Goal: Task Accomplishment & Management: Manage account settings

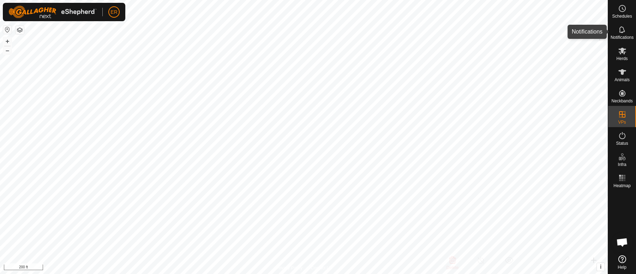
click at [630, 32] on div "Notifications" at bounding box center [622, 31] width 28 height 21
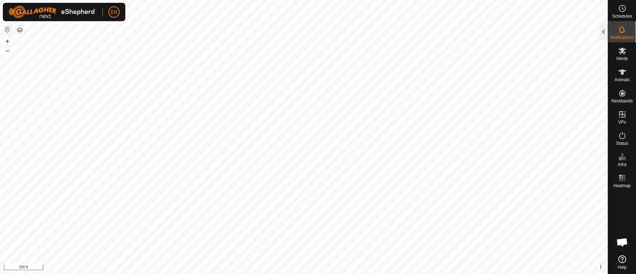
click at [606, 31] on div at bounding box center [603, 31] width 8 height 17
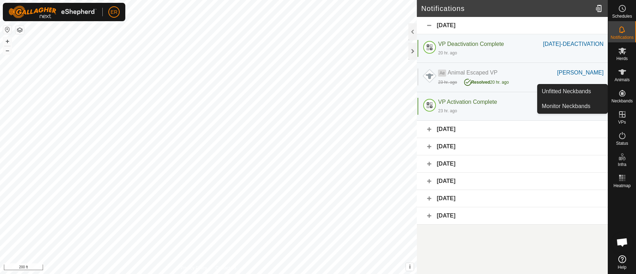
click at [562, 138] on div "[DATE]" at bounding box center [512, 129] width 191 height 17
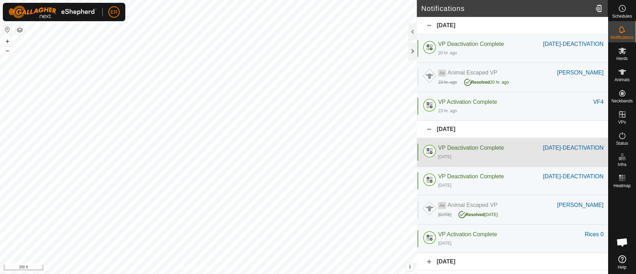
click at [528, 161] on div "[DATE]" at bounding box center [521, 156] width 166 height 8
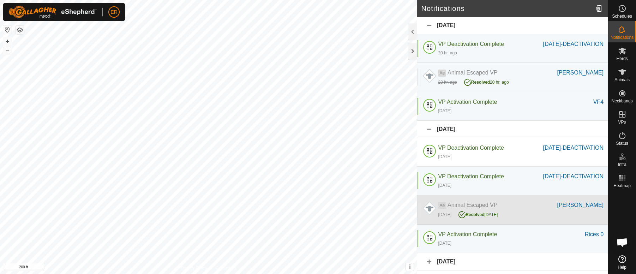
click at [545, 218] on div "[DATE] Resolved [DATE]" at bounding box center [521, 213] width 166 height 9
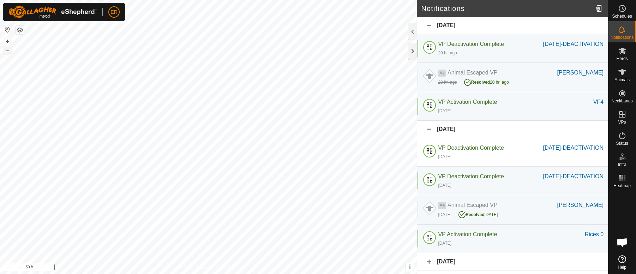
click at [4, 50] on button "–" at bounding box center [7, 50] width 8 height 8
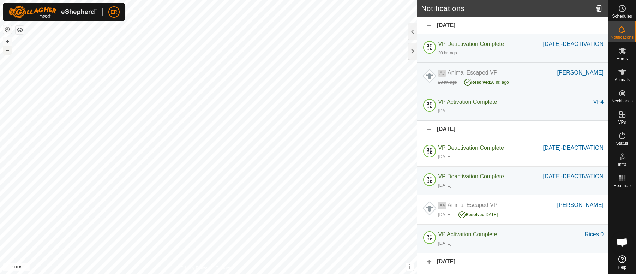
click at [4, 50] on button "–" at bounding box center [7, 50] width 8 height 8
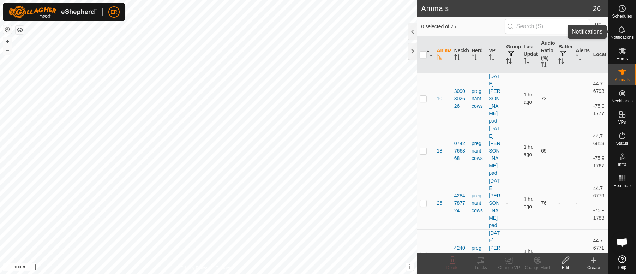
click at [620, 29] on icon at bounding box center [622, 29] width 8 height 8
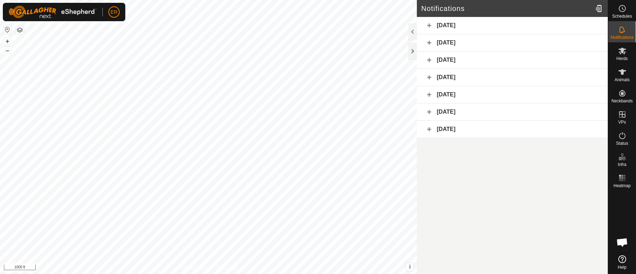
click at [502, 46] on div "[DATE]" at bounding box center [512, 42] width 191 height 17
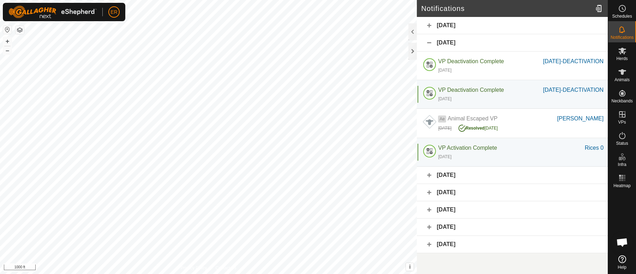
click at [462, 253] on div "[DATE]" at bounding box center [512, 244] width 191 height 17
click at [466, 236] on div "[DATE]" at bounding box center [512, 226] width 191 height 17
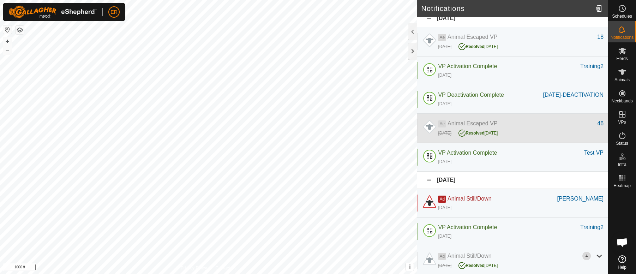
scroll to position [184, 0]
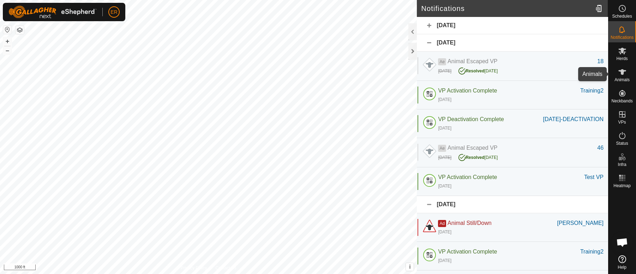
click at [624, 75] on icon at bounding box center [622, 72] width 8 height 8
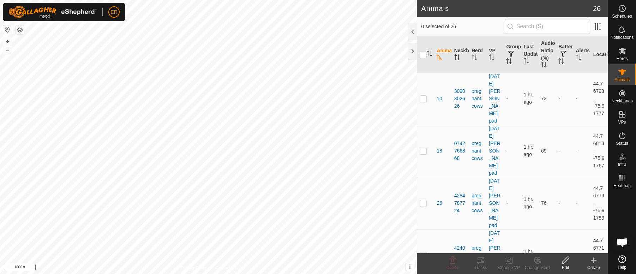
click at [592, 262] on icon at bounding box center [593, 260] width 8 height 8
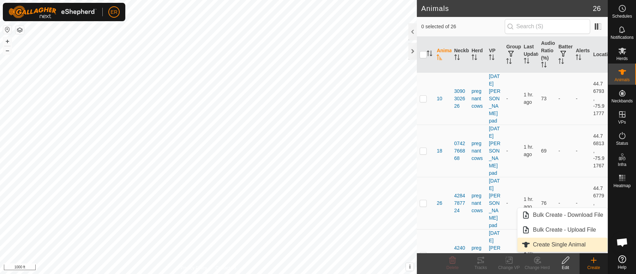
click at [566, 244] on link "Create Single Animal" at bounding box center [562, 244] width 90 height 14
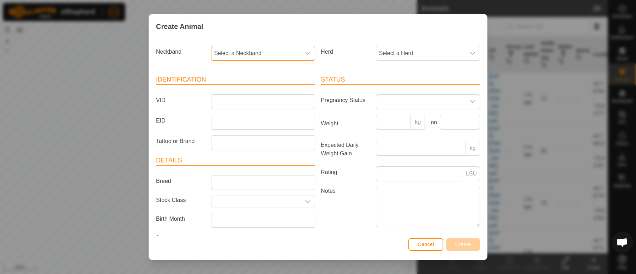
click at [259, 52] on span "Select a Neckband" at bounding box center [255, 53] width 89 height 14
type input "084"
click at [242, 92] on li "0845071681" at bounding box center [262, 90] width 101 height 14
click at [236, 104] on input "VID" at bounding box center [263, 101] width 104 height 15
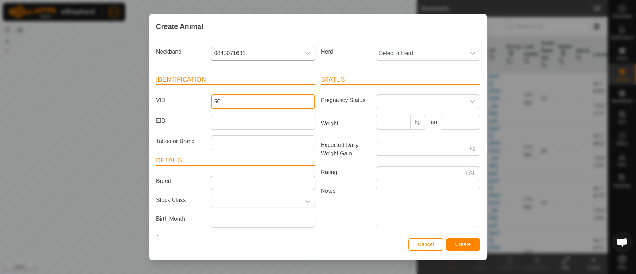
type input "50"
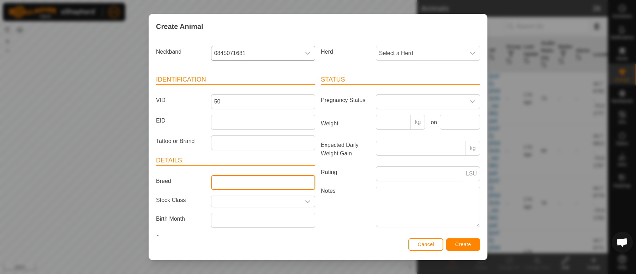
click at [231, 183] on input "Breed" at bounding box center [263, 182] width 104 height 15
click at [470, 102] on icon "dropdown trigger" at bounding box center [473, 102] width 6 height 6
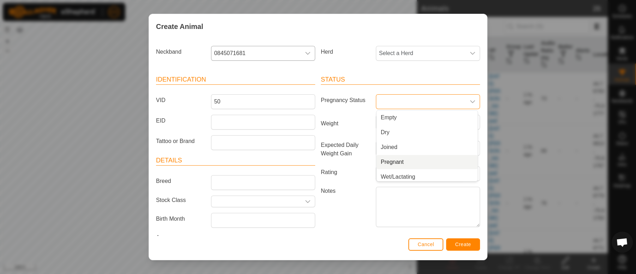
click at [380, 163] on li "Pregnant" at bounding box center [427, 162] width 101 height 14
click at [466, 57] on div "dropdown trigger" at bounding box center [472, 53] width 14 height 14
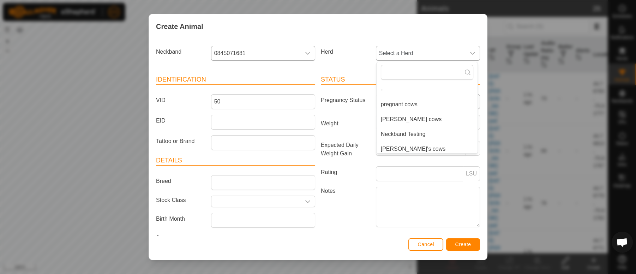
click at [392, 104] on li "pregnant cows" at bounding box center [427, 104] width 101 height 14
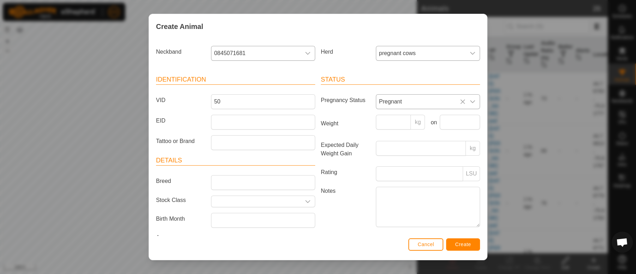
click at [470, 52] on icon "dropdown trigger" at bounding box center [473, 53] width 6 height 6
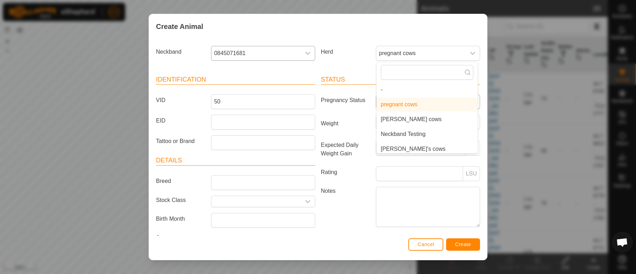
click at [395, 134] on li "Neckband Testing" at bounding box center [427, 134] width 101 height 14
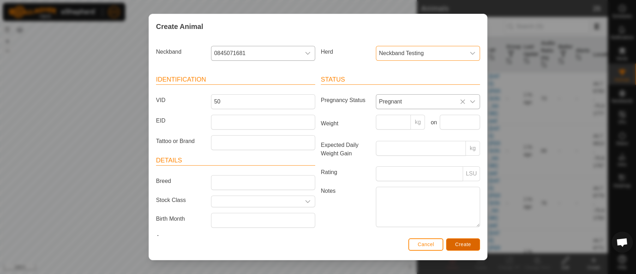
click at [464, 245] on span "Create" at bounding box center [463, 244] width 16 height 6
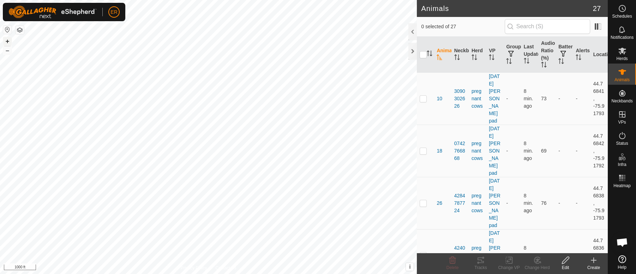
click at [9, 40] on button "+" at bounding box center [7, 41] width 8 height 8
click at [7, 42] on button "+" at bounding box center [7, 41] width 8 height 8
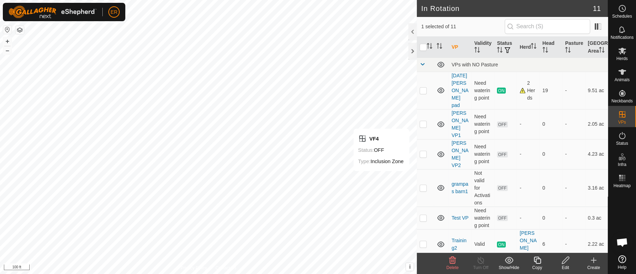
click at [565, 260] on icon at bounding box center [565, 260] width 9 height 8
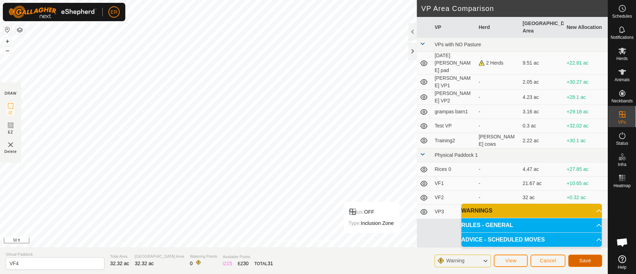
click at [583, 260] on span "Save" at bounding box center [585, 261] width 12 height 6
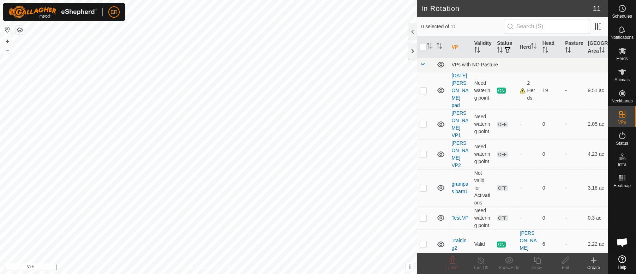
click at [272, 273] on html "ER Schedules Notifications Herds Animals Neckbands VPs Status Infra Heatmap Hel…" at bounding box center [318, 137] width 636 height 274
checkbox input "true"
click at [565, 259] on icon at bounding box center [565, 260] width 7 height 7
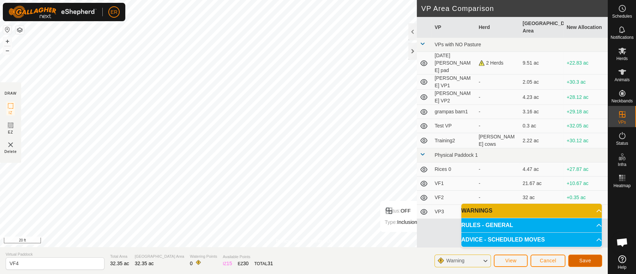
click at [585, 257] on button "Save" at bounding box center [585, 260] width 34 height 12
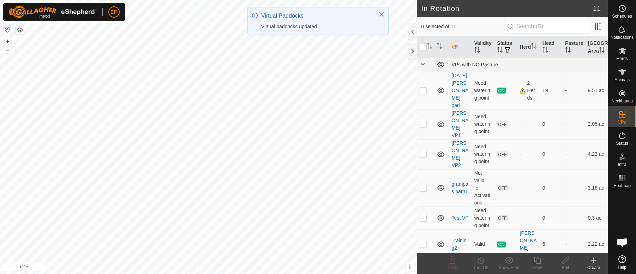
checkbox input "true"
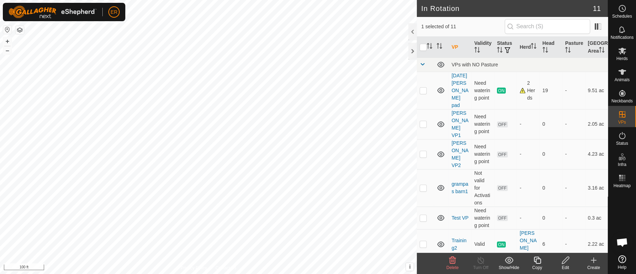
click at [566, 260] on icon at bounding box center [565, 260] width 9 height 8
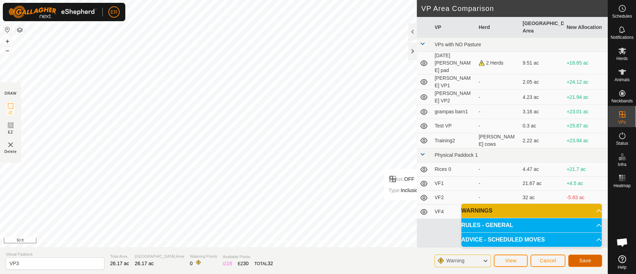
click at [579, 259] on span "Save" at bounding box center [585, 261] width 12 height 6
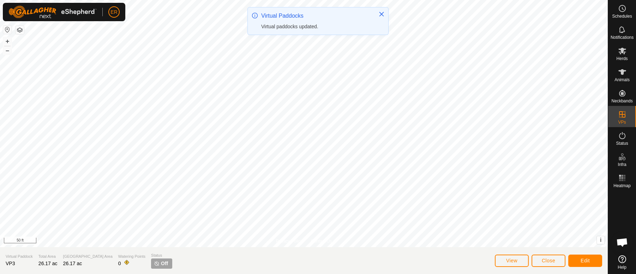
click at [603, 0] on html "ER Schedules Notifications Herds Animals Neckbands VPs Status Infra Heatmap Hel…" at bounding box center [318, 137] width 636 height 274
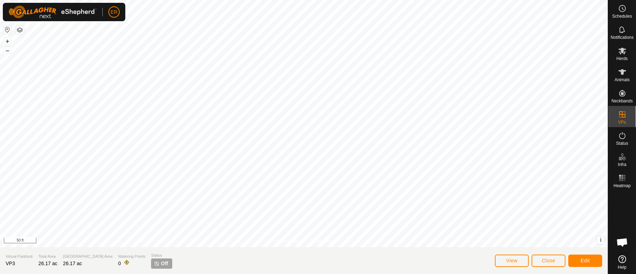
click at [390, 273] on html "ER Schedules Notifications Herds Animals Neckbands VPs Status Infra Heatmap Hel…" at bounding box center [318, 137] width 636 height 274
click at [541, 260] on button "Close" at bounding box center [548, 260] width 34 height 12
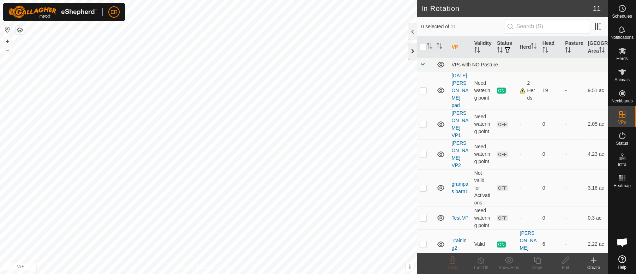
click at [411, 55] on div "In Rotation 11 0 selected of 11 VP Validity Status Herd Head Pasture Grazing Ar…" at bounding box center [304, 137] width 608 height 274
click at [11, 51] on button "–" at bounding box center [7, 50] width 8 height 8
checkbox input "false"
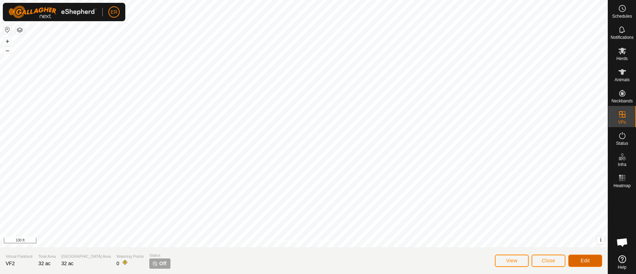
click at [583, 260] on span "Edit" at bounding box center [584, 261] width 9 height 6
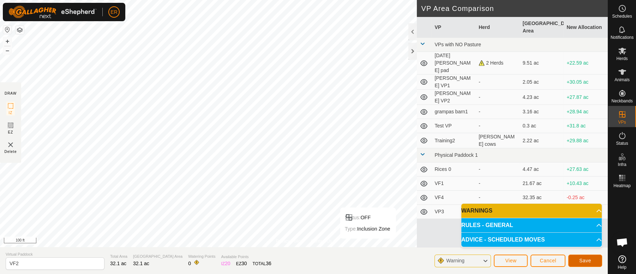
click at [582, 259] on span "Save" at bounding box center [585, 261] width 12 height 6
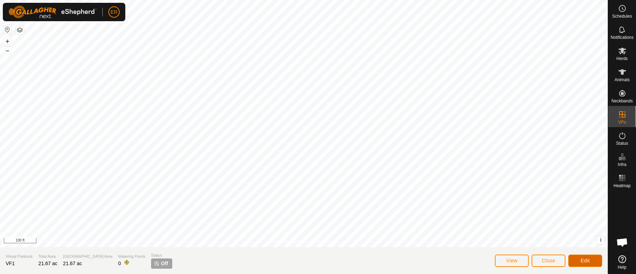
click at [585, 261] on span "Edit" at bounding box center [584, 261] width 9 height 6
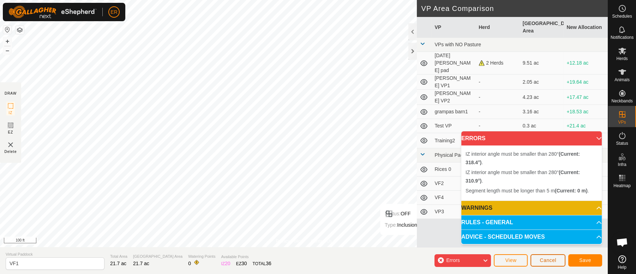
click at [540, 260] on span "Cancel" at bounding box center [548, 260] width 17 height 6
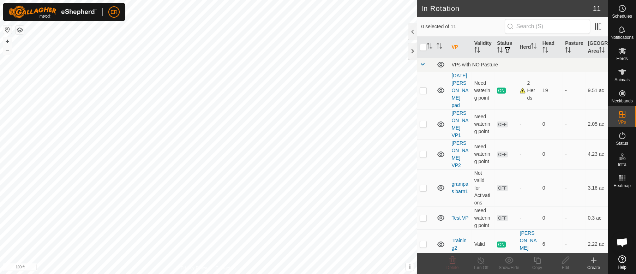
checkbox input "true"
click at [565, 259] on icon at bounding box center [565, 260] width 7 height 7
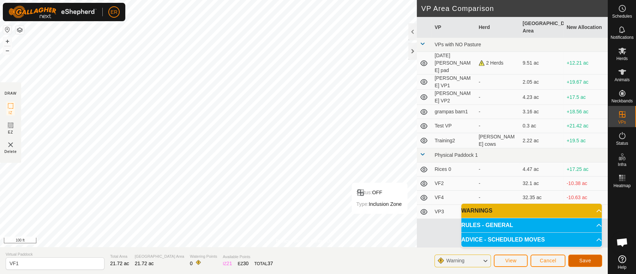
click at [588, 259] on span "Save" at bounding box center [585, 261] width 12 height 6
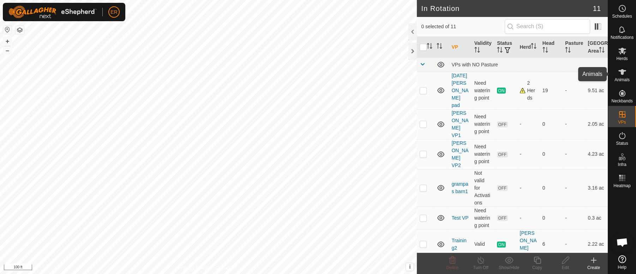
click at [620, 72] on icon at bounding box center [622, 72] width 8 height 8
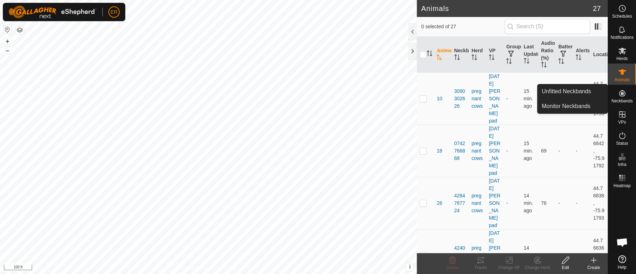
click at [619, 95] on icon at bounding box center [622, 93] width 6 height 6
click at [621, 93] on icon at bounding box center [622, 93] width 6 height 6
click at [569, 88] on link "Unfitted Neckbands" at bounding box center [572, 91] width 70 height 14
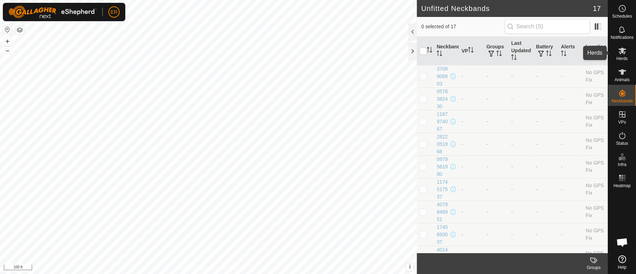
click at [620, 50] on icon at bounding box center [622, 51] width 8 height 8
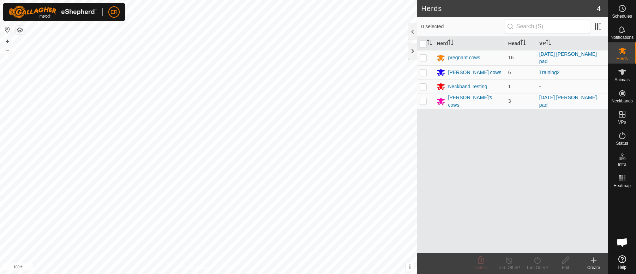
click at [464, 90] on td "Neckband Testing" at bounding box center [469, 86] width 71 height 14
click at [450, 85] on div "Neckband Testing" at bounding box center [467, 86] width 39 height 7
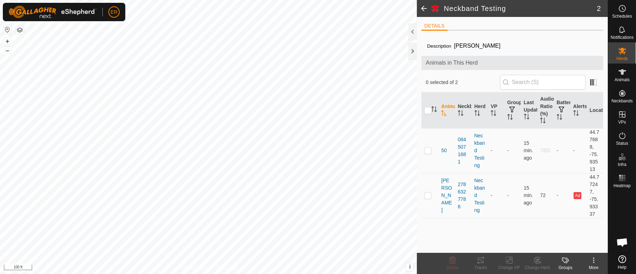
click at [450, 85] on span "0 selected of 2" at bounding box center [463, 82] width 74 height 7
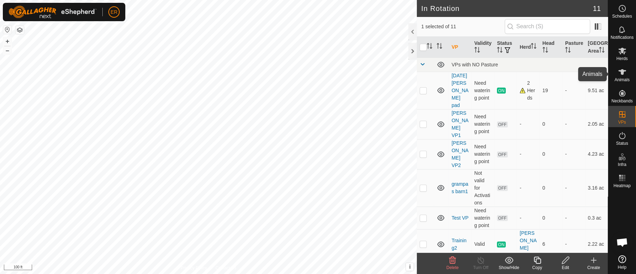
click at [622, 72] on icon at bounding box center [622, 72] width 8 height 6
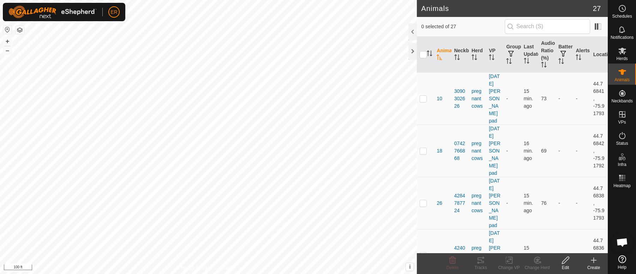
click at [595, 261] on icon at bounding box center [593, 260] width 8 height 8
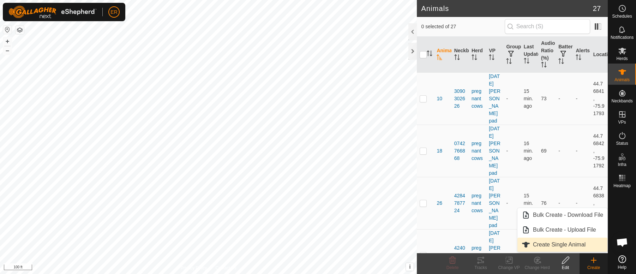
click at [551, 246] on link "Create Single Animal" at bounding box center [562, 244] width 90 height 14
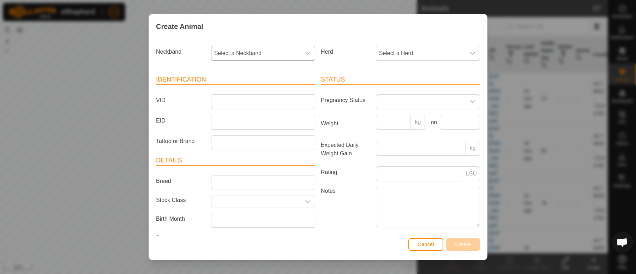
click at [305, 54] on icon "dropdown trigger" at bounding box center [308, 53] width 6 height 6
type input "337"
click at [248, 90] on li "3379479713" at bounding box center [262, 90] width 101 height 14
click at [246, 99] on input "VID" at bounding box center [263, 101] width 104 height 15
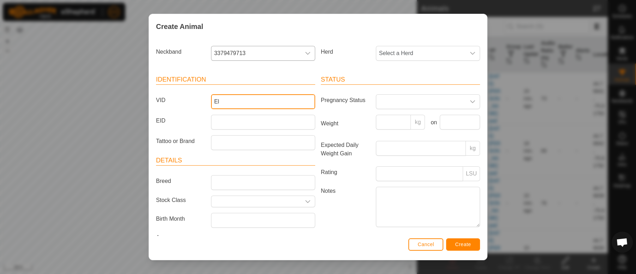
type input "E"
type input "Red-heifer"
click at [470, 54] on icon "dropdown trigger" at bounding box center [473, 53] width 6 height 6
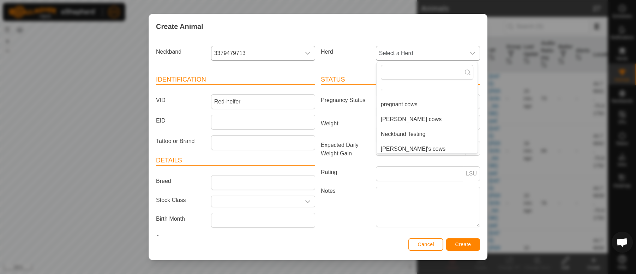
click at [397, 134] on li "Neckband Testing" at bounding box center [427, 134] width 101 height 14
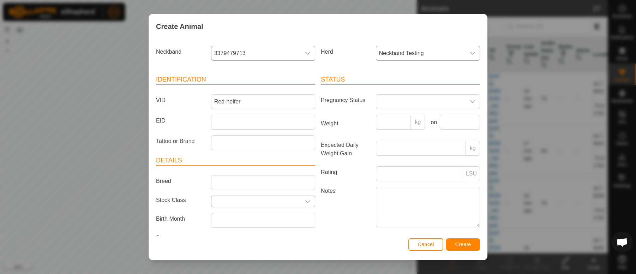
click at [308, 200] on div "dropdown trigger" at bounding box center [308, 201] width 14 height 11
click at [305, 201] on icon "dropdown trigger" at bounding box center [308, 202] width 6 height 6
click at [305, 200] on icon "dropdown trigger" at bounding box center [308, 202] width 6 height 6
click at [234, 198] on input "text" at bounding box center [255, 201] width 89 height 11
type input "grade"
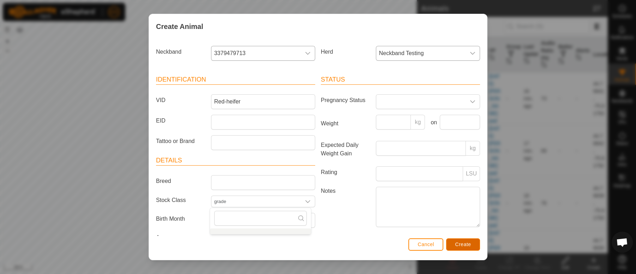
click at [459, 244] on span "Create" at bounding box center [463, 244] width 16 height 6
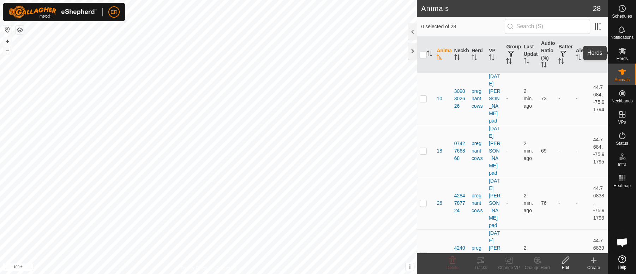
click at [619, 54] on icon at bounding box center [622, 51] width 8 height 7
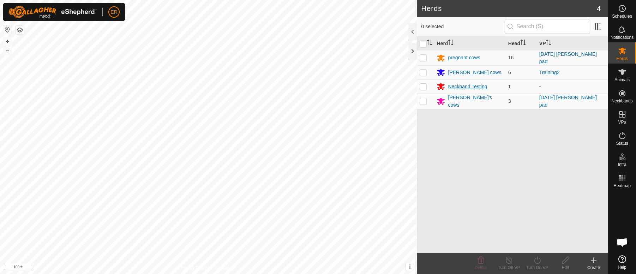
click at [477, 86] on div "Neckband Testing" at bounding box center [467, 86] width 39 height 7
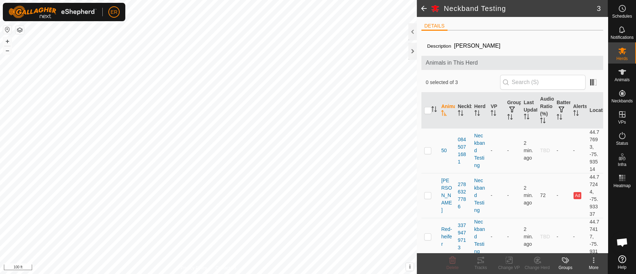
scroll to position [2, 0]
click at [413, 52] on div at bounding box center [412, 51] width 8 height 17
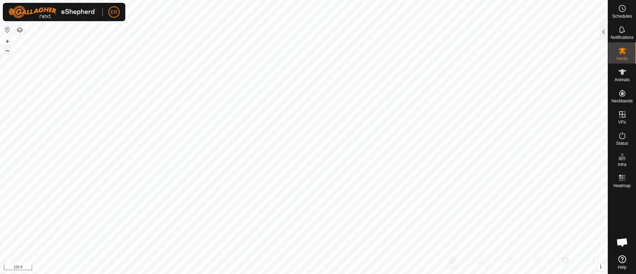
click at [9, 52] on button "–" at bounding box center [7, 50] width 8 height 8
checkbox input "false"
click at [6, 51] on button "–" at bounding box center [7, 50] width 8 height 8
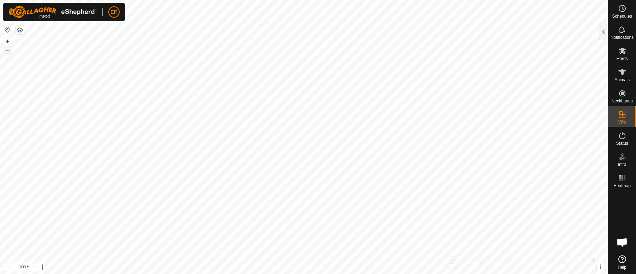
click at [6, 51] on button "–" at bounding box center [7, 50] width 8 height 8
checkbox input "false"
click at [603, 32] on div at bounding box center [603, 31] width 8 height 17
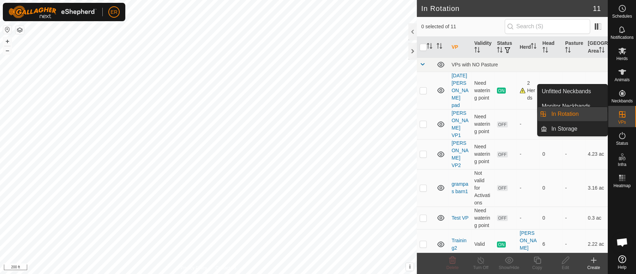
click at [619, 111] on icon at bounding box center [622, 114] width 8 height 8
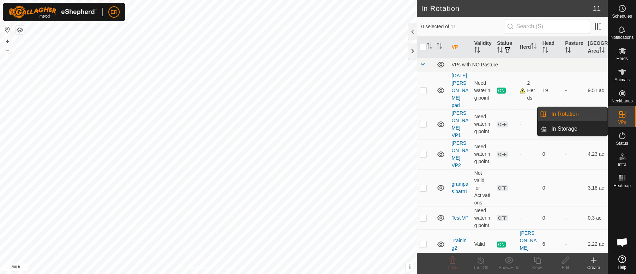
click at [584, 117] on link "In Rotation" at bounding box center [577, 114] width 60 height 14
click at [569, 115] on link "In Rotation" at bounding box center [577, 114] width 60 height 14
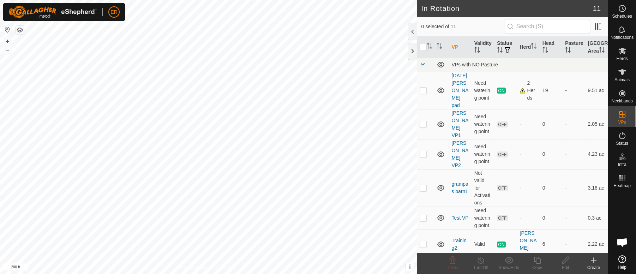
click at [592, 261] on icon at bounding box center [593, 260] width 8 height 8
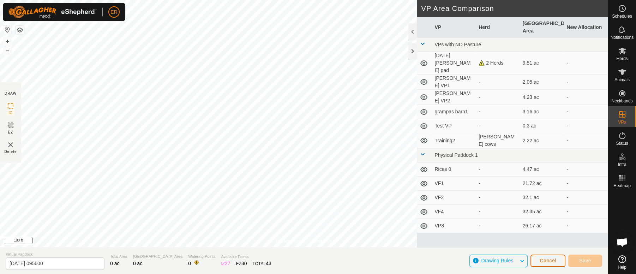
click at [539, 262] on button "Cancel" at bounding box center [547, 260] width 35 height 12
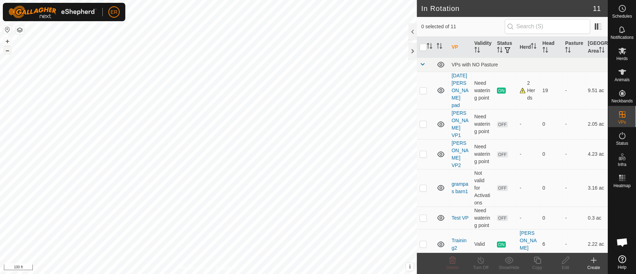
click at [6, 50] on button "–" at bounding box center [7, 50] width 8 height 8
click at [8, 40] on button "+" at bounding box center [7, 41] width 8 height 8
checkbox input "true"
click at [565, 260] on icon at bounding box center [565, 260] width 9 height 8
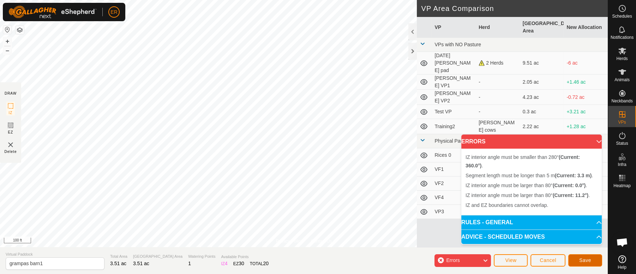
click at [589, 259] on span "Save" at bounding box center [585, 260] width 12 height 6
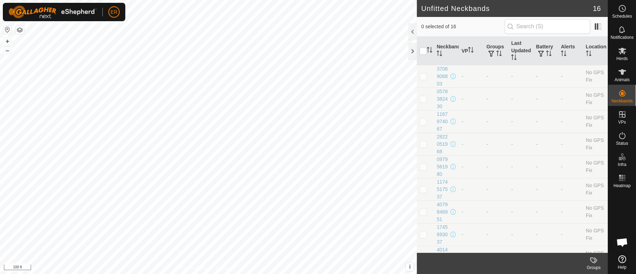
scroll to position [5878, 0]
click at [410, 52] on div at bounding box center [412, 51] width 8 height 17
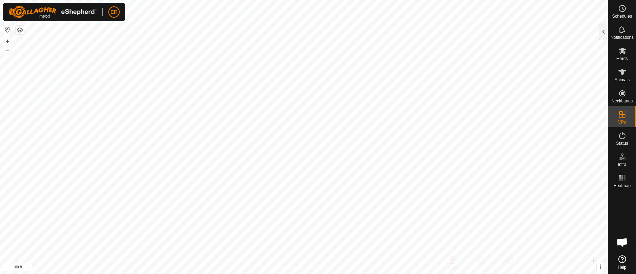
checkbox input "true"
click at [604, 31] on div at bounding box center [603, 31] width 8 height 17
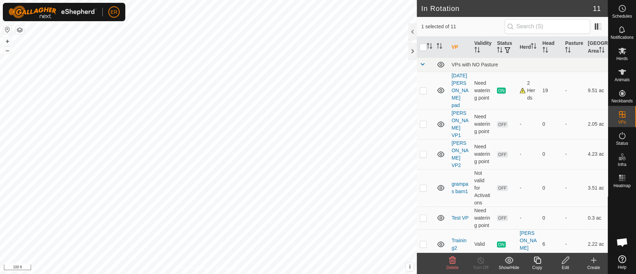
click at [564, 262] on icon at bounding box center [565, 260] width 7 height 7
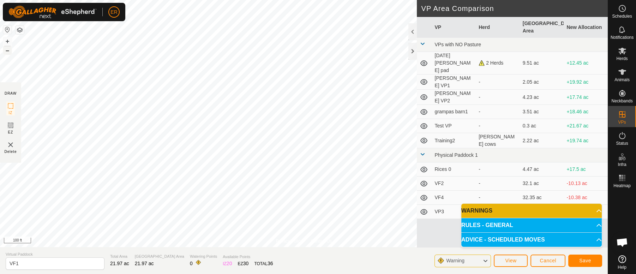
click at [8, 51] on button "–" at bounding box center [7, 50] width 8 height 8
click at [591, 261] on button "Save" at bounding box center [585, 260] width 34 height 12
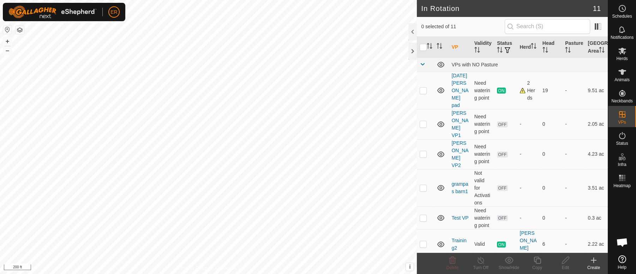
checkbox input "true"
click at [565, 260] on icon at bounding box center [565, 260] width 9 height 8
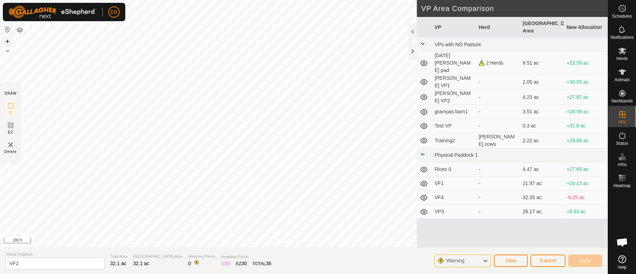
click at [9, 45] on button "+" at bounding box center [7, 41] width 8 height 8
click at [7, 49] on button "–" at bounding box center [7, 50] width 8 height 8
click at [7, 40] on button "+" at bounding box center [7, 41] width 8 height 8
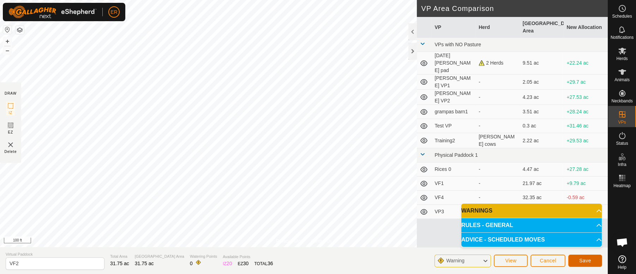
click at [582, 258] on span "Save" at bounding box center [585, 261] width 12 height 6
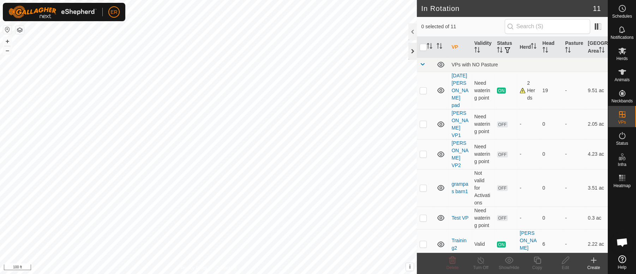
click at [411, 52] on div at bounding box center [412, 51] width 8 height 17
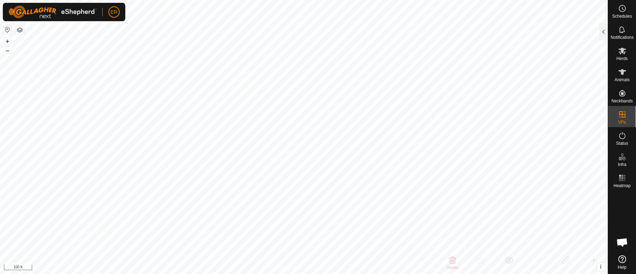
checkbox input "false"
checkbox input "true"
click at [603, 31] on div at bounding box center [603, 31] width 8 height 17
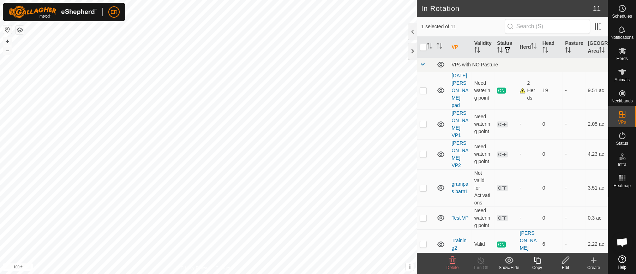
click at [565, 259] on icon at bounding box center [565, 260] width 7 height 7
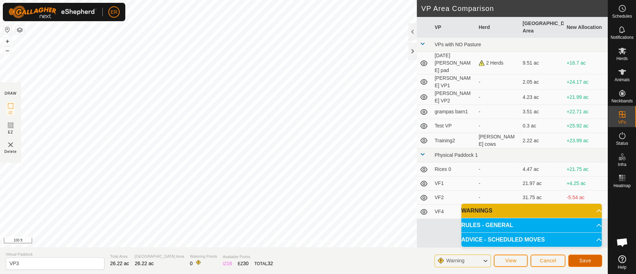
click at [589, 258] on span "Save" at bounding box center [585, 261] width 12 height 6
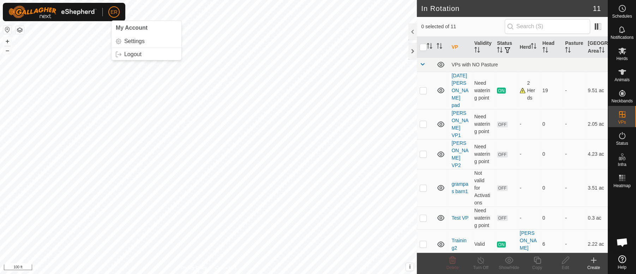
click at [113, 12] on span "ER" at bounding box center [113, 11] width 7 height 7
click at [136, 56] on link "Logout" at bounding box center [147, 54] width 70 height 11
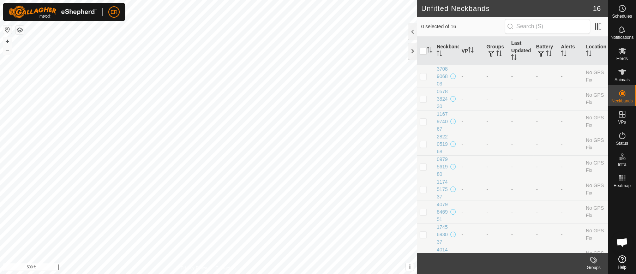
scroll to position [5878, 0]
click at [5, 42] on button "+" at bounding box center [7, 41] width 8 height 8
click at [413, 50] on div at bounding box center [412, 51] width 8 height 17
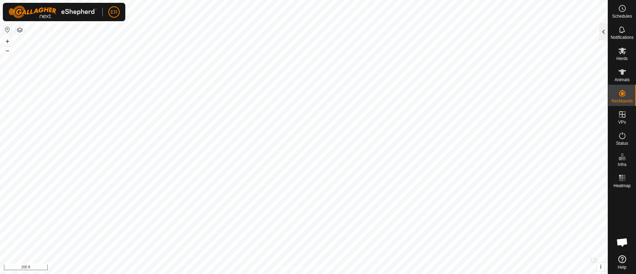
click at [603, 34] on div at bounding box center [603, 31] width 8 height 17
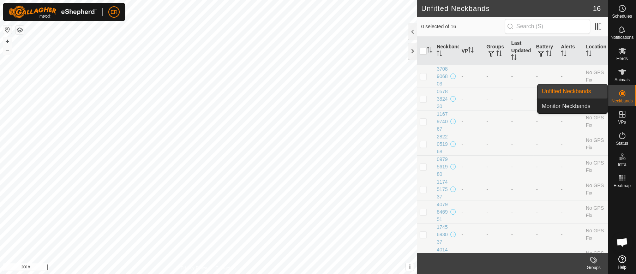
click at [622, 93] on icon at bounding box center [622, 93] width 6 height 6
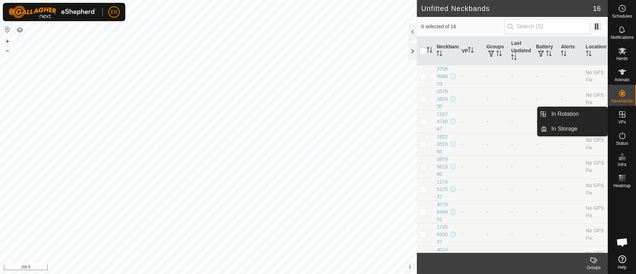
click at [622, 113] on icon at bounding box center [622, 114] width 8 height 8
click at [592, 114] on link "In Rotation" at bounding box center [577, 114] width 60 height 14
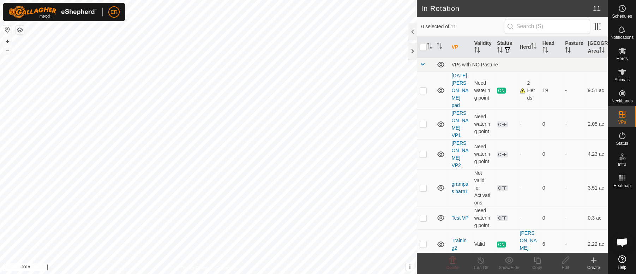
click at [593, 260] on icon at bounding box center [593, 260] width 5 height 0
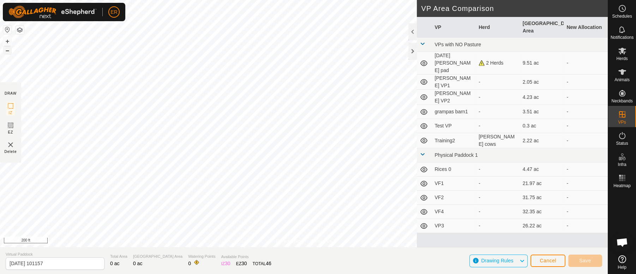
click at [8, 53] on button "–" at bounding box center [7, 50] width 8 height 8
click at [10, 54] on button "–" at bounding box center [7, 50] width 8 height 8
click at [6, 39] on button "+" at bounding box center [7, 41] width 8 height 8
click at [7, 40] on button "+" at bounding box center [7, 41] width 8 height 8
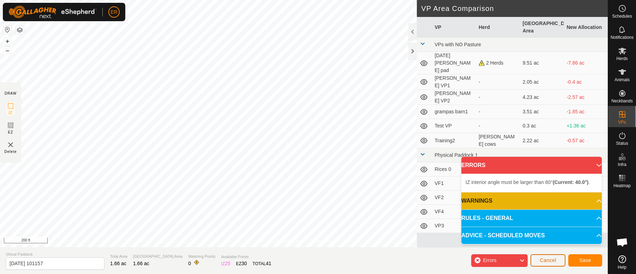
drag, startPoint x: 9, startPoint y: 40, endPoint x: 552, endPoint y: 261, distance: 586.1
click at [552, 261] on span "Cancel" at bounding box center [548, 260] width 17 height 6
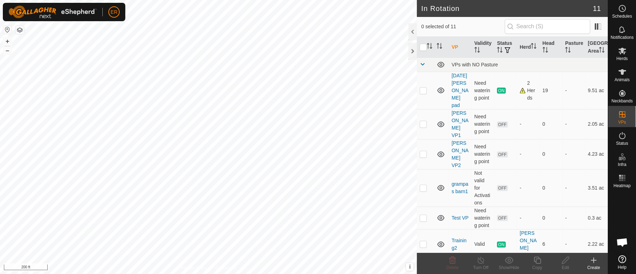
click at [594, 259] on icon at bounding box center [593, 260] width 8 height 8
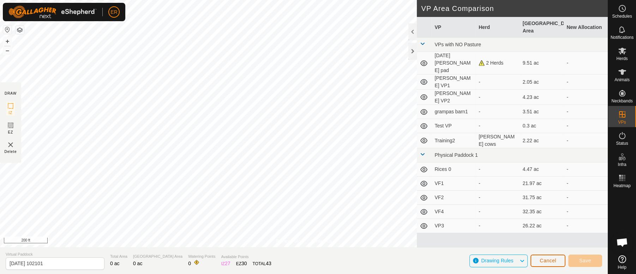
click at [547, 261] on span "Cancel" at bounding box center [548, 261] width 17 height 6
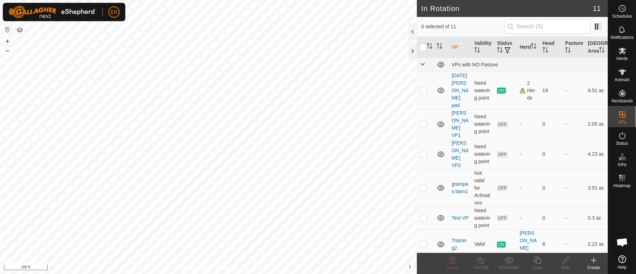
click at [594, 260] on icon at bounding box center [593, 260] width 5 height 0
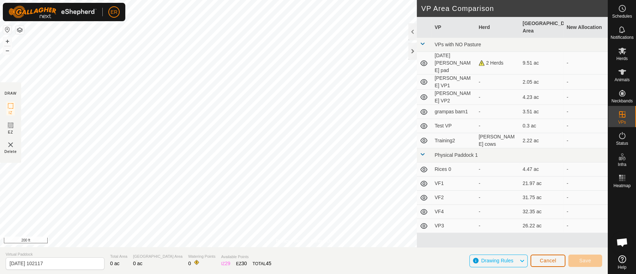
click at [547, 259] on span "Cancel" at bounding box center [548, 261] width 17 height 6
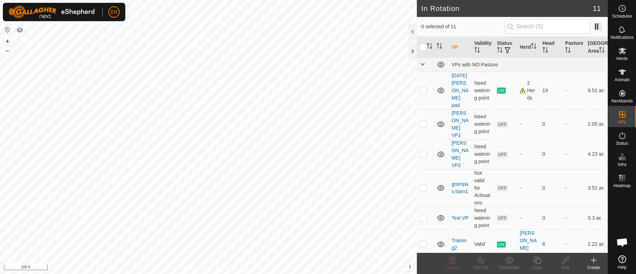
click at [594, 260] on icon at bounding box center [593, 260] width 5 height 0
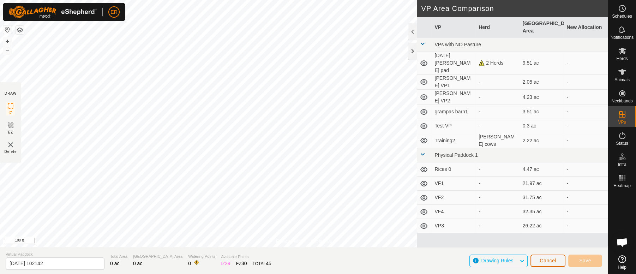
click at [553, 258] on span "Cancel" at bounding box center [548, 261] width 17 height 6
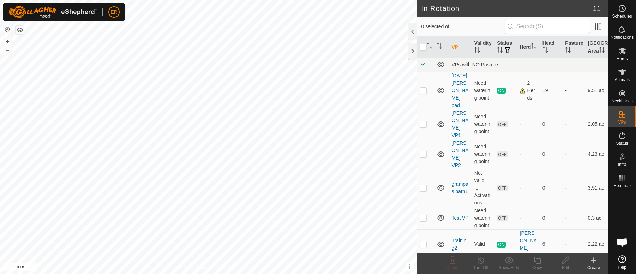
click at [593, 260] on icon at bounding box center [593, 260] width 5 height 0
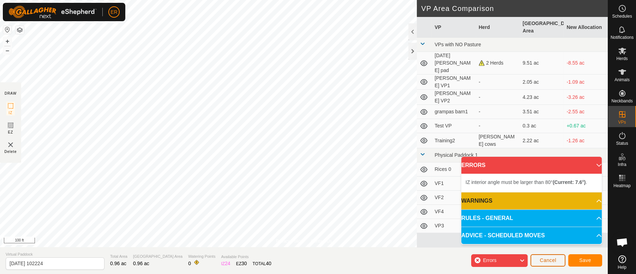
click at [556, 259] on button "Cancel" at bounding box center [547, 260] width 35 height 12
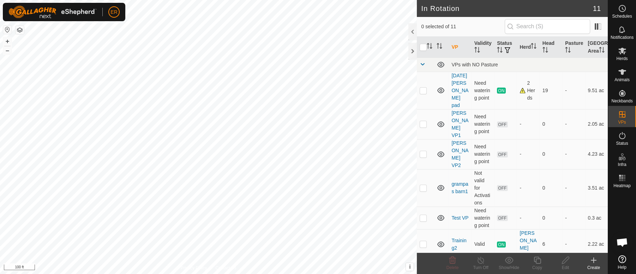
click at [591, 260] on icon at bounding box center [593, 260] width 5 height 0
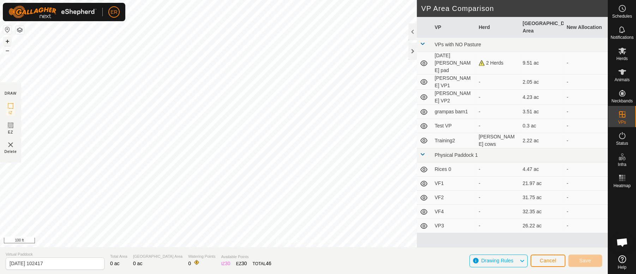
click at [9, 40] on button "+" at bounding box center [7, 41] width 8 height 8
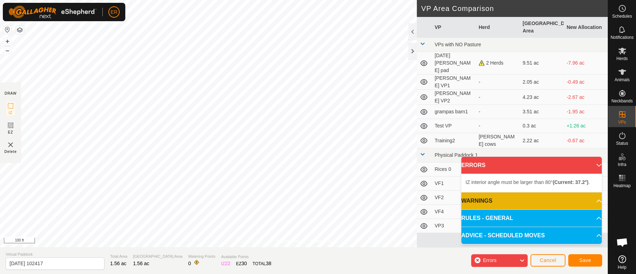
click at [287, 247] on div "Privacy Policy Contact Us IZ interior angle must be larger than 80° (Current: 3…" at bounding box center [304, 137] width 608 height 274
click at [539, 258] on button "Cancel" at bounding box center [547, 260] width 35 height 12
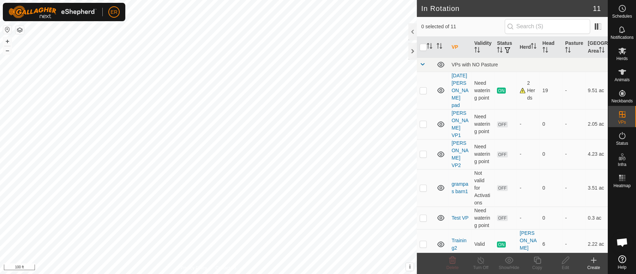
checkbox input "true"
click at [564, 261] on icon at bounding box center [565, 260] width 9 height 8
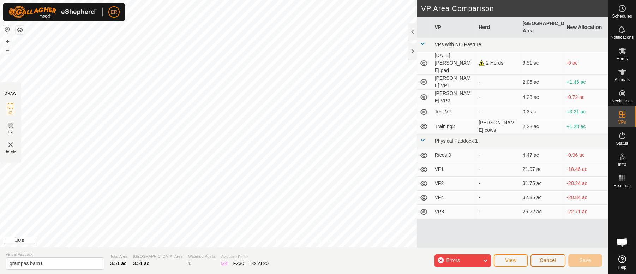
click at [546, 259] on span "Cancel" at bounding box center [548, 260] width 17 height 6
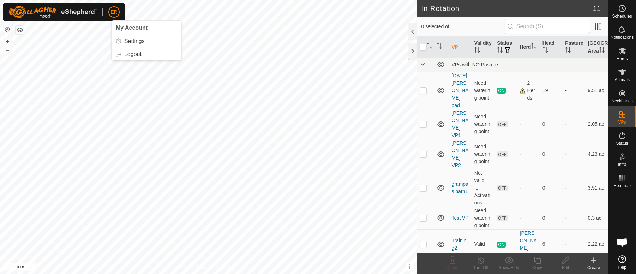
click at [115, 8] on span "ER" at bounding box center [113, 11] width 7 height 7
click at [409, 51] on div at bounding box center [412, 51] width 8 height 17
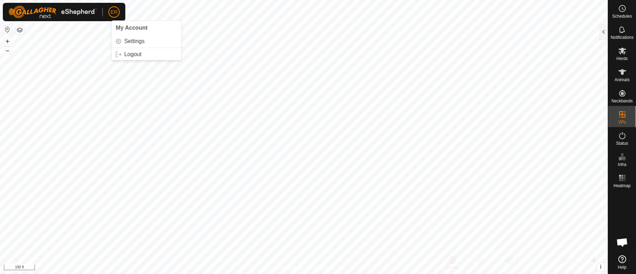
click at [113, 7] on p-avatar "ER" at bounding box center [113, 11] width 11 height 11
click at [111, 13] on span "ER" at bounding box center [113, 11] width 7 height 7
click at [134, 55] on link "Logout" at bounding box center [147, 54] width 70 height 11
